Goal: Information Seeking & Learning: Learn about a topic

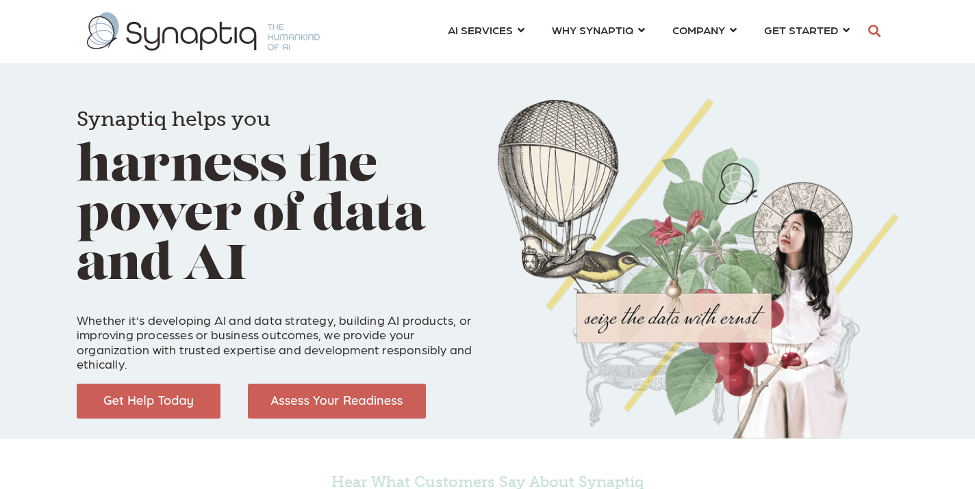
scroll to position [0, 6]
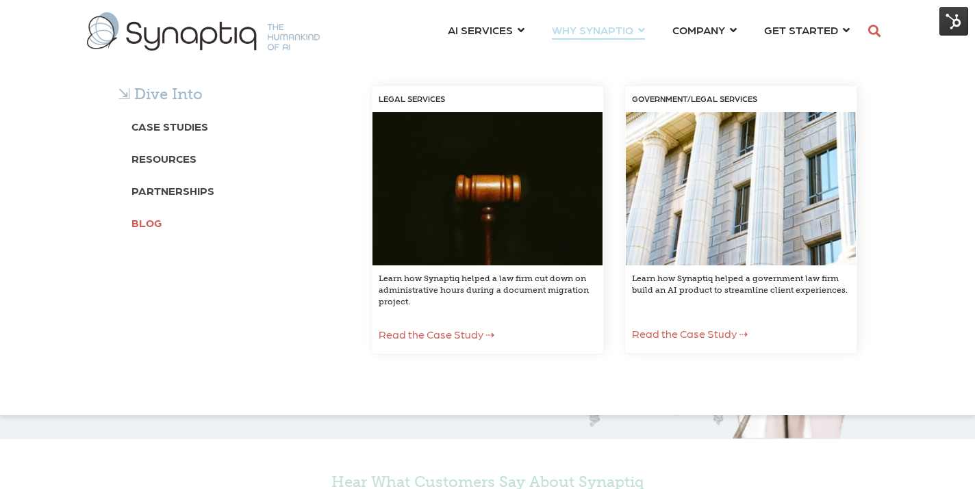
click at [147, 226] on b "Blog" at bounding box center [146, 222] width 31 height 13
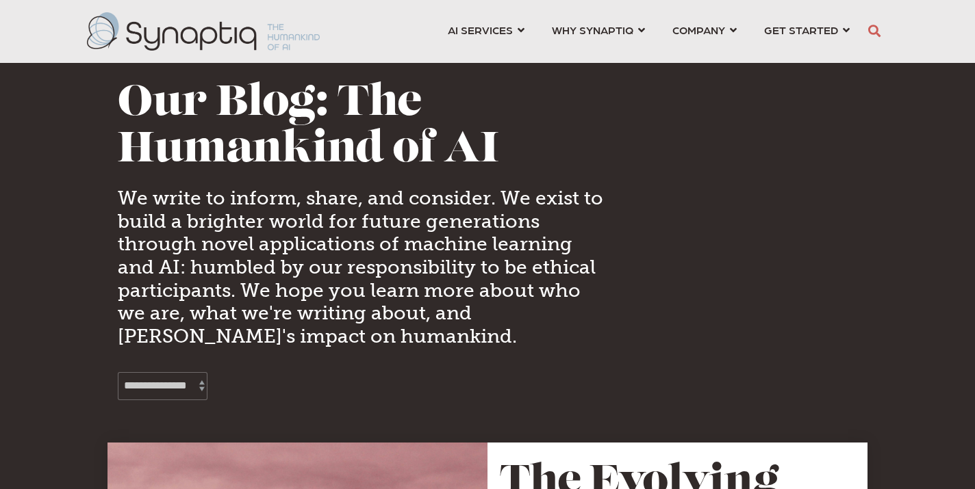
scroll to position [0, 6]
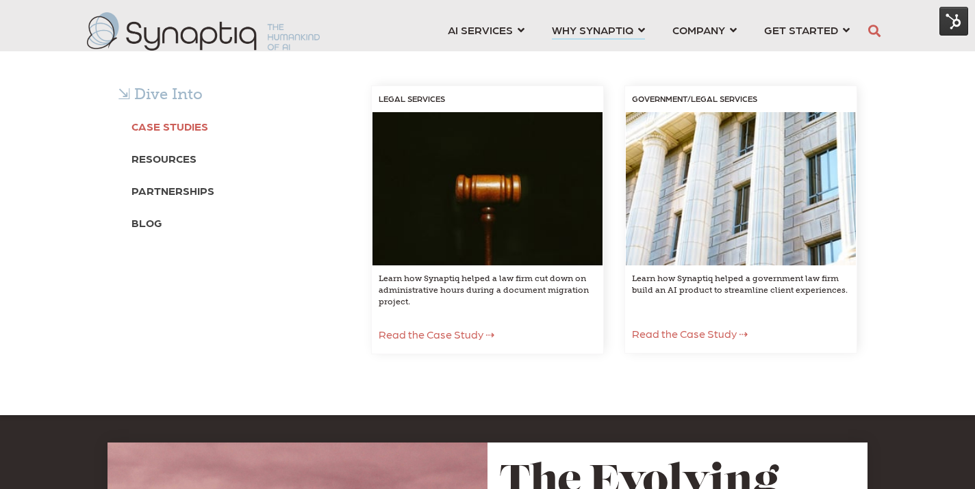
click at [201, 124] on b "Case Studies" at bounding box center [169, 126] width 77 height 13
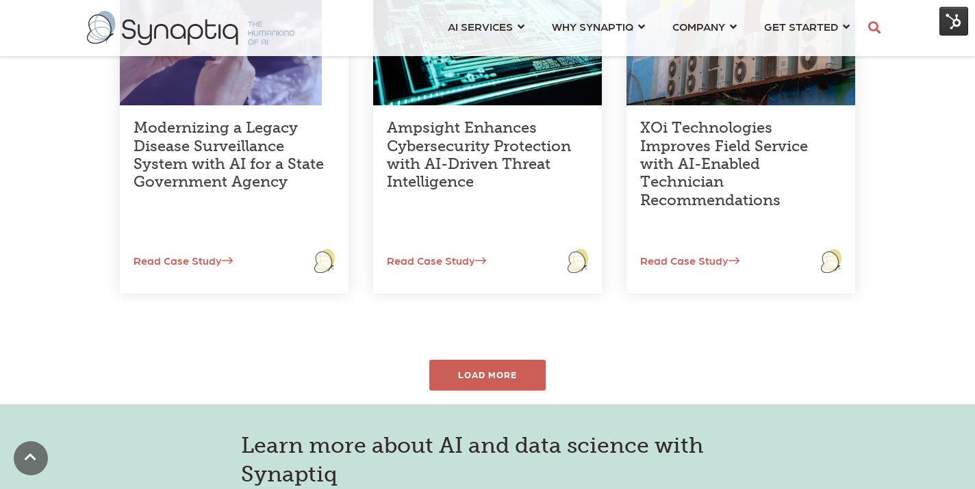
scroll to position [662, 0]
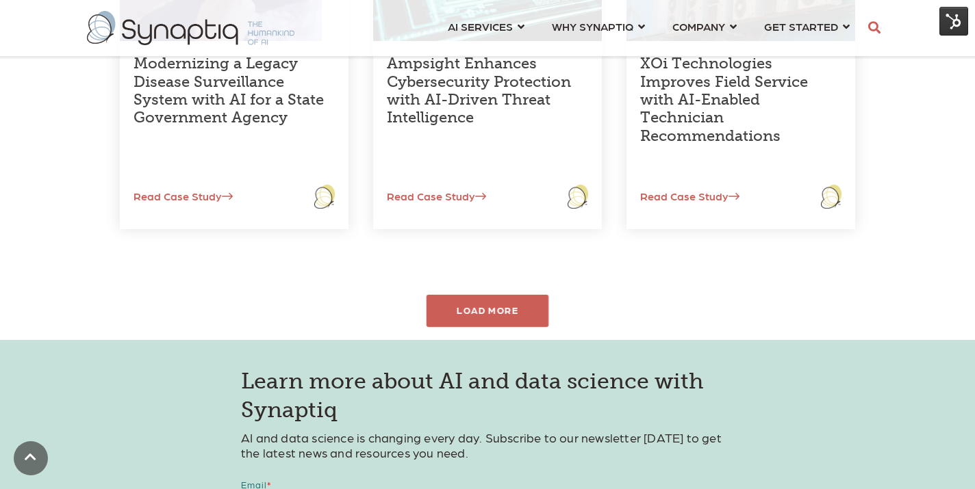
click at [501, 315] on div "LOAD MORE" at bounding box center [487, 311] width 123 height 32
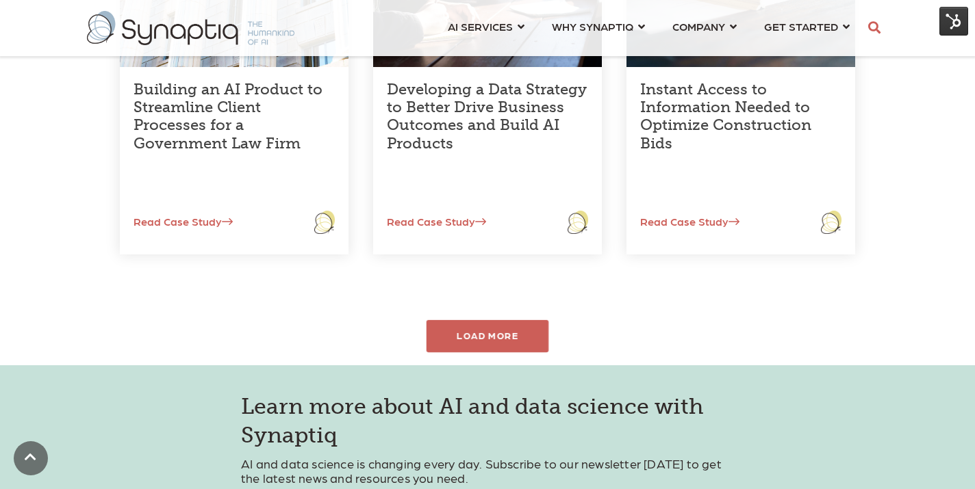
scroll to position [1045, 0]
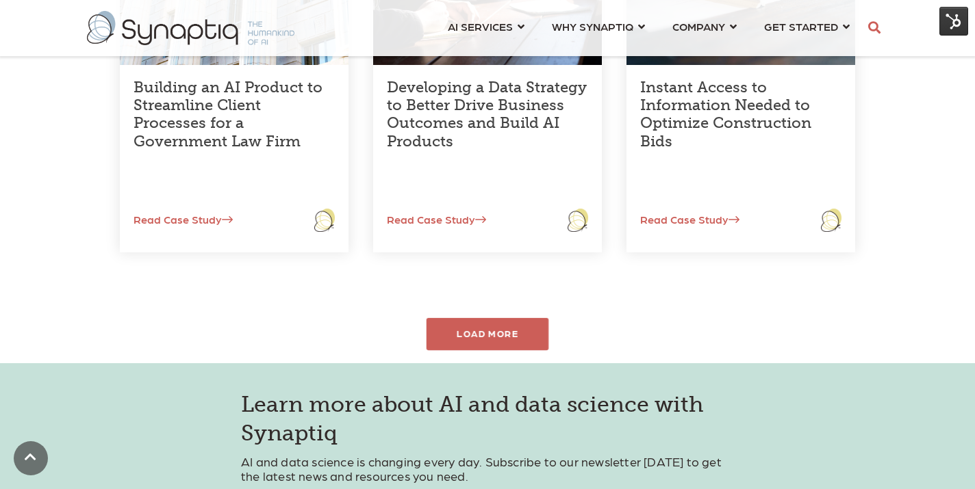
click at [500, 328] on div "LOAD MORE" at bounding box center [487, 334] width 123 height 32
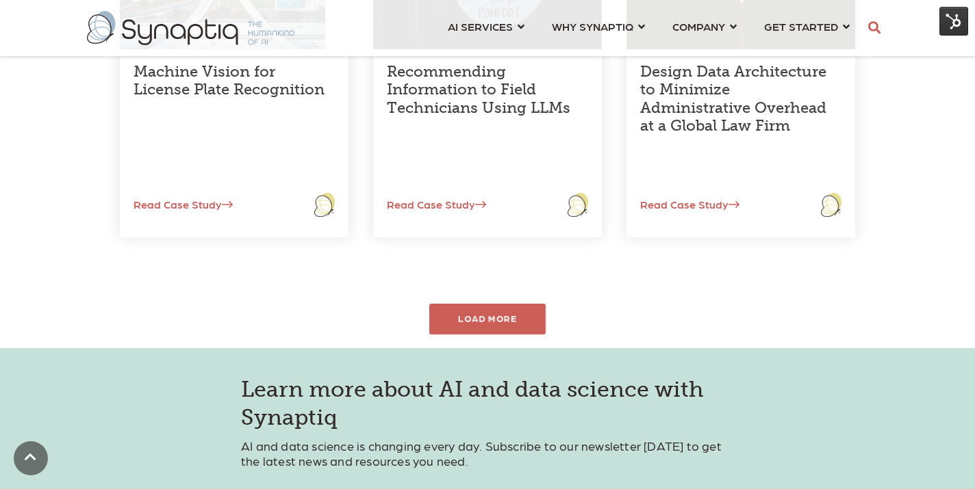
scroll to position [1487, 0]
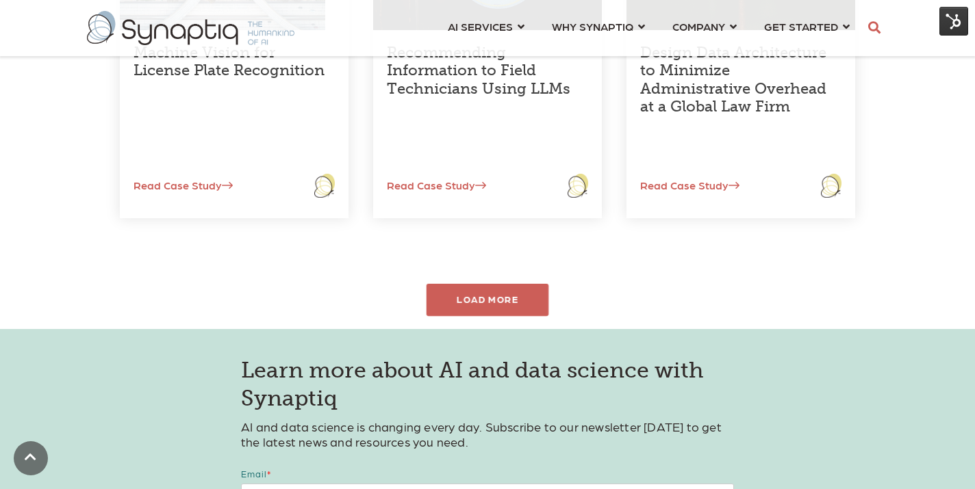
click at [500, 303] on div "LOAD MORE" at bounding box center [487, 300] width 123 height 32
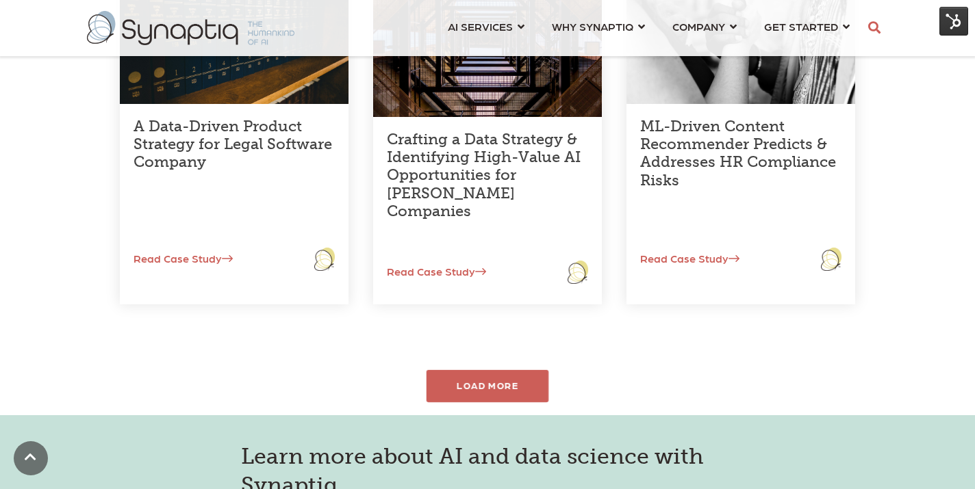
scroll to position [1865, 0]
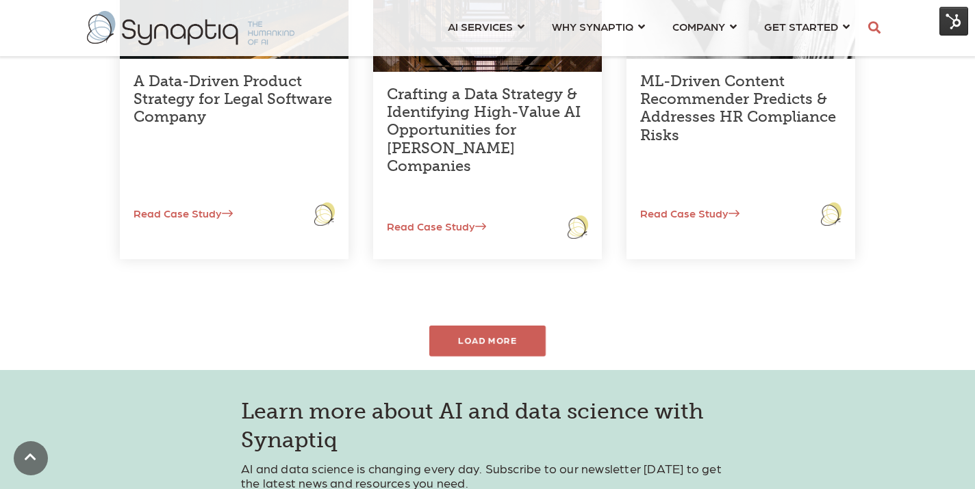
click at [493, 336] on div "LOAD MORE" at bounding box center [487, 341] width 123 height 32
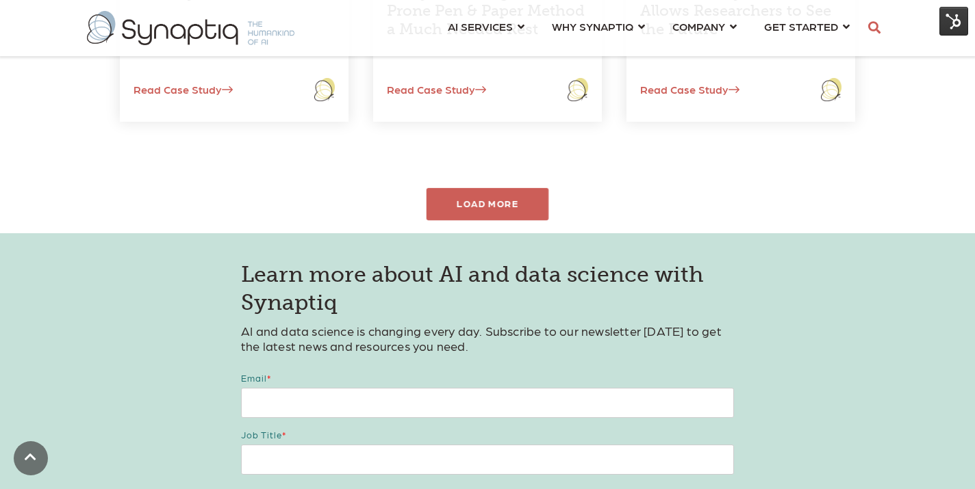
scroll to position [2408, 0]
click at [473, 207] on div "LOAD MORE" at bounding box center [487, 206] width 123 height 32
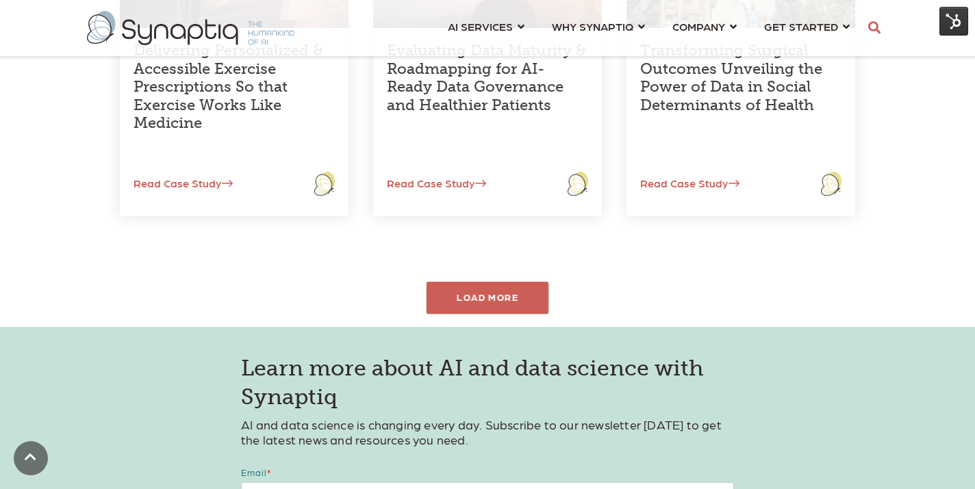
scroll to position [2738, 0]
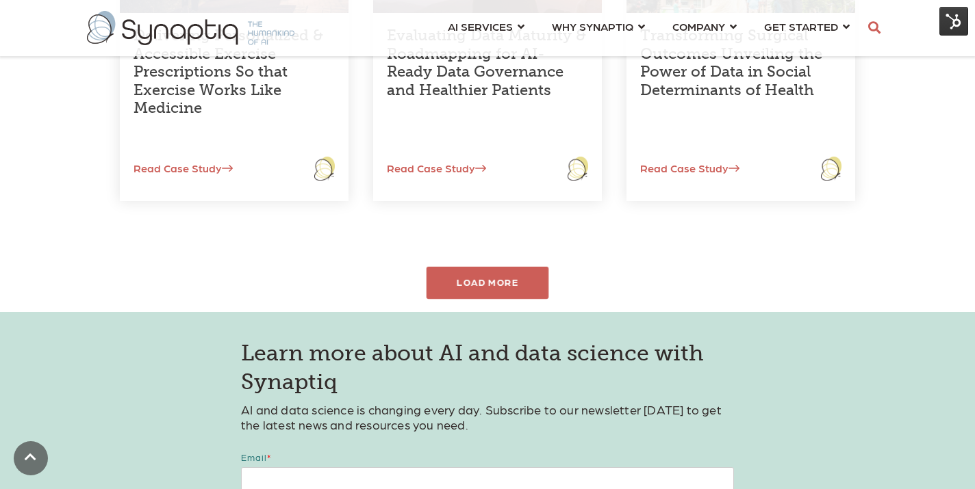
click at [476, 279] on div "LOAD MORE" at bounding box center [487, 283] width 123 height 32
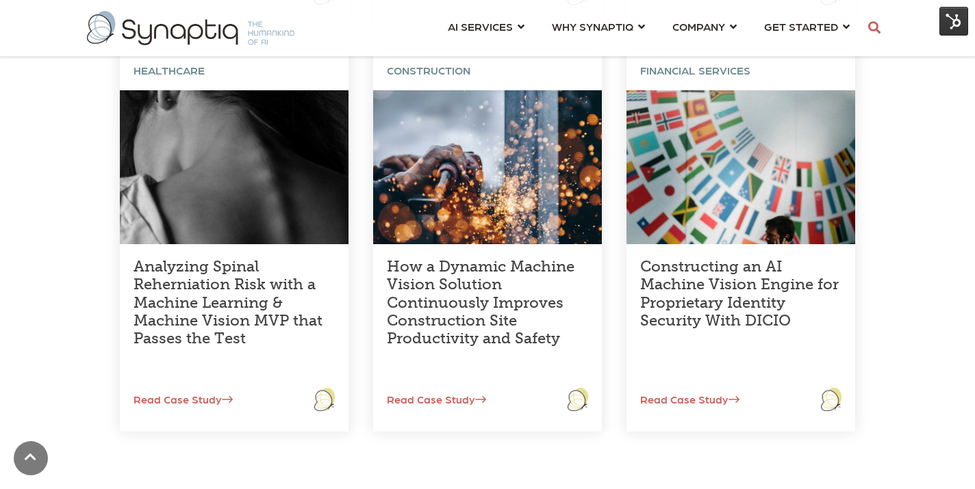
scroll to position [3166, 0]
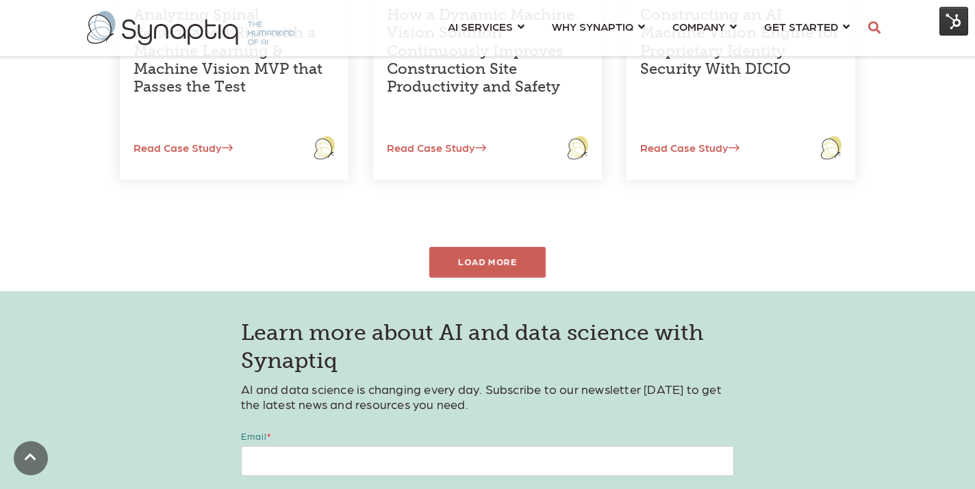
click at [476, 265] on div "LOAD MORE" at bounding box center [487, 262] width 123 height 32
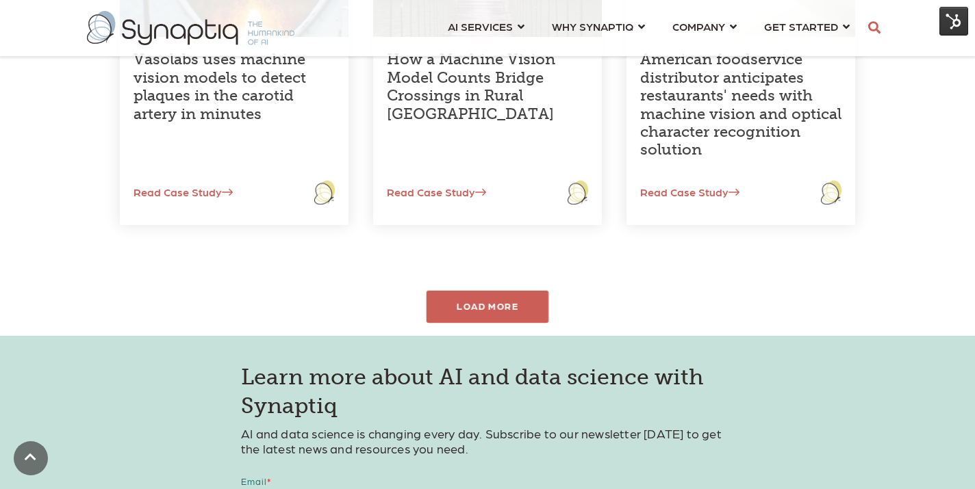
scroll to position [3531, 0]
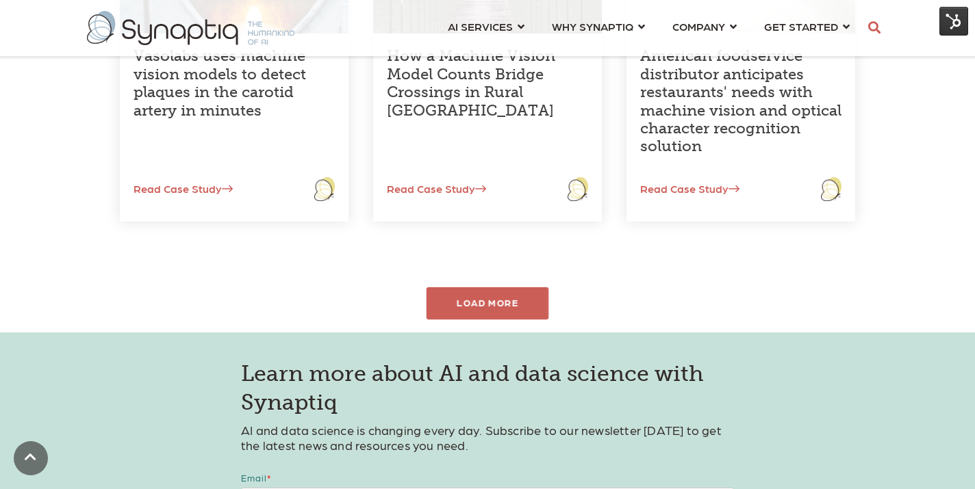
click at [472, 292] on div "LOAD MORE" at bounding box center [487, 304] width 123 height 32
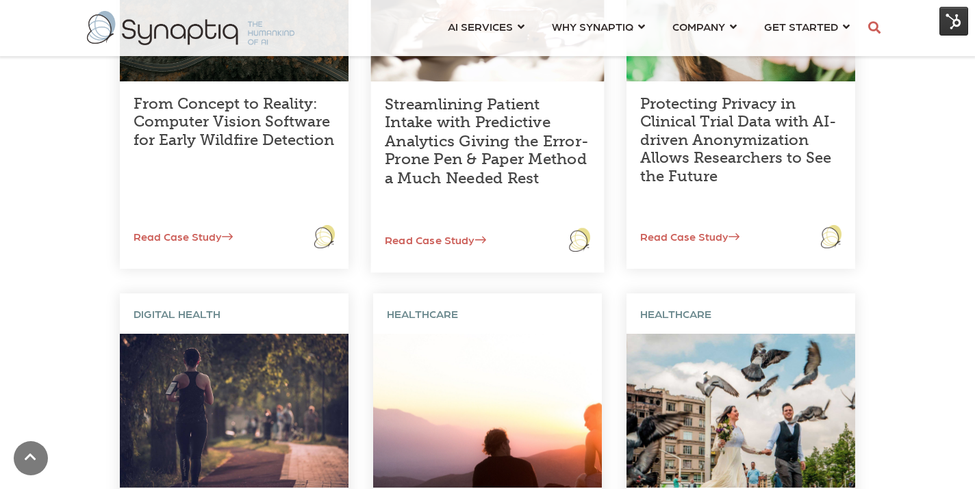
scroll to position [2399, 0]
